Goal: Task Accomplishment & Management: Complete application form

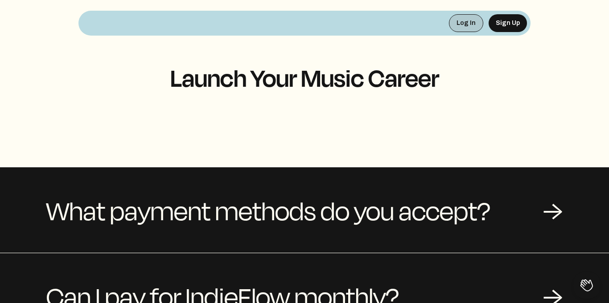
click at [463, 23] on button "Log In" at bounding box center [466, 23] width 34 height 18
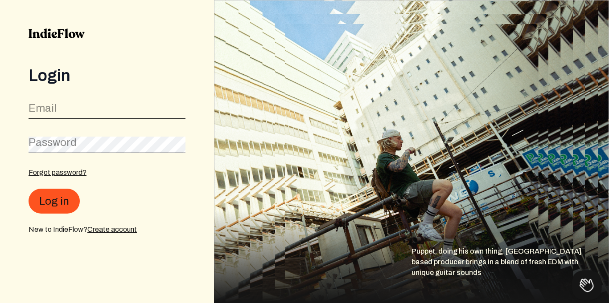
click at [581, 283] on button at bounding box center [584, 283] width 27 height 27
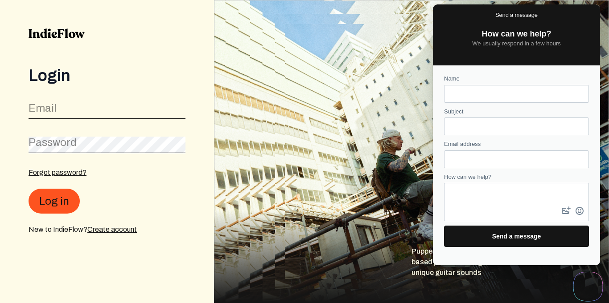
click at [513, 94] on input "Name" at bounding box center [516, 94] width 131 height 16
click at [468, 211] on div "Contact form" at bounding box center [516, 202] width 145 height 38
